Goal: Task Accomplishment & Management: Manage account settings

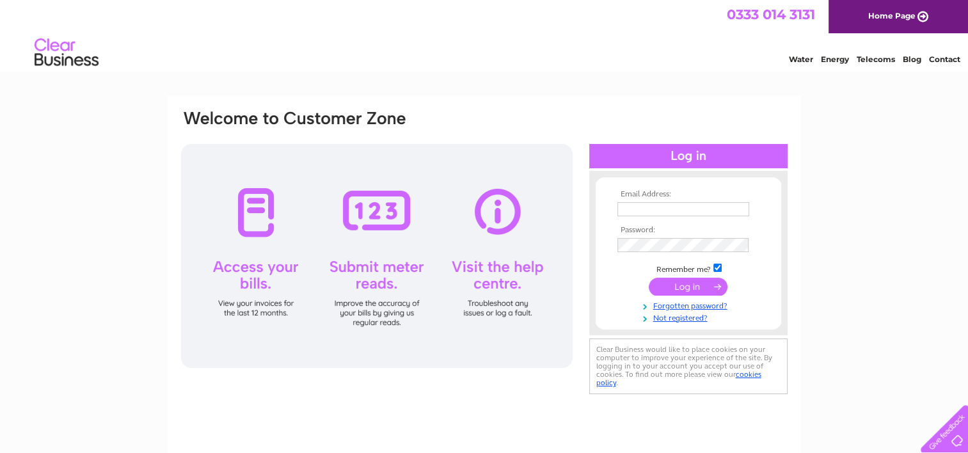
type input "[EMAIL_ADDRESS][DOMAIN_NAME]"
click at [676, 287] on input "submit" at bounding box center [688, 287] width 79 height 18
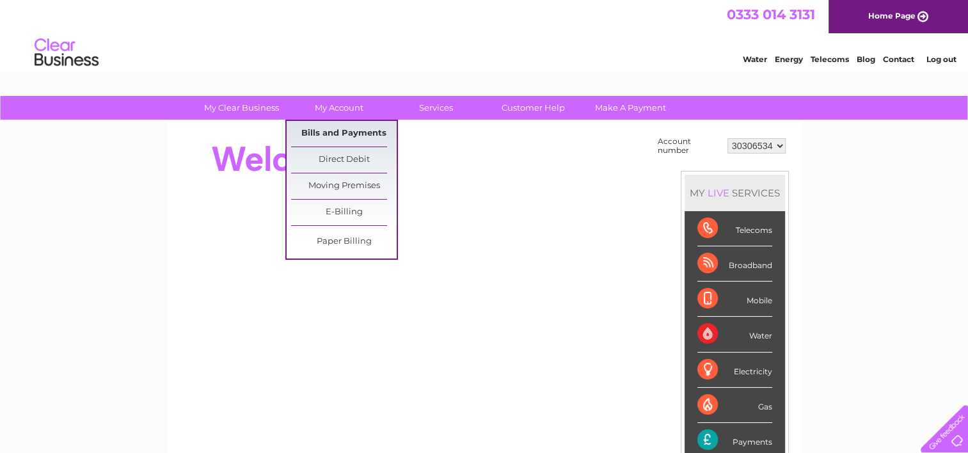
click at [337, 130] on link "Bills and Payments" at bounding box center [344, 134] width 106 height 26
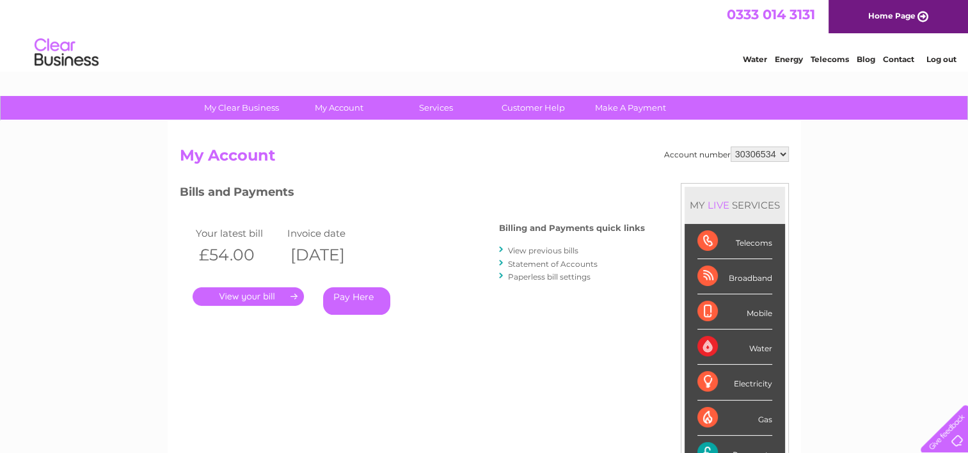
click at [952, 58] on link "Log out" at bounding box center [941, 59] width 30 height 10
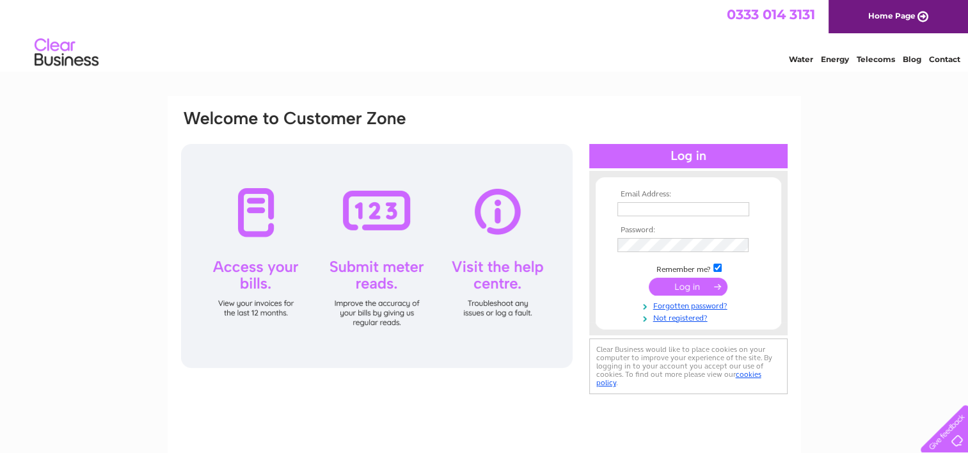
type input "manager@laundhillcc.co.uk"
click at [733, 210] on input "manager@laundhillcc.co.uk" at bounding box center [683, 209] width 132 height 14
click at [666, 102] on div "Email Address: manager@laundhillcc.co.uk Password:" at bounding box center [484, 275] width 633 height 358
